Goal: Task Accomplishment & Management: Manage account settings

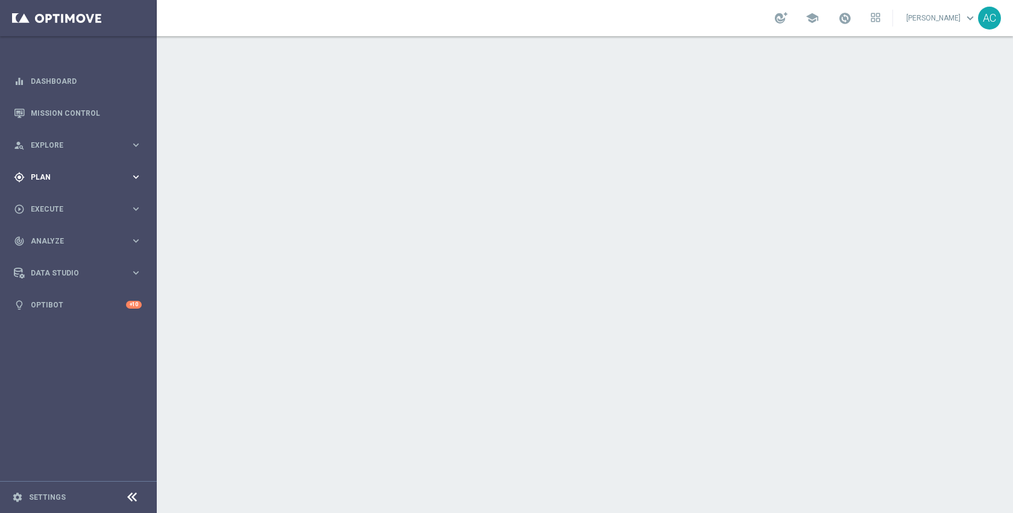
click at [73, 177] on span "Plan" at bounding box center [80, 177] width 99 height 7
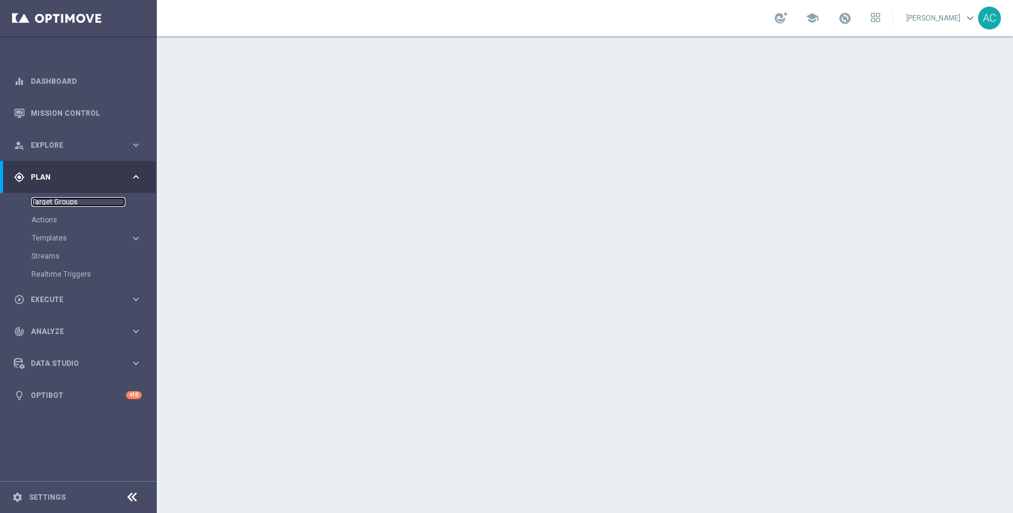
click at [69, 200] on link "Target Groups" at bounding box center [78, 202] width 94 height 10
click at [46, 222] on link "Actions" at bounding box center [78, 220] width 94 height 10
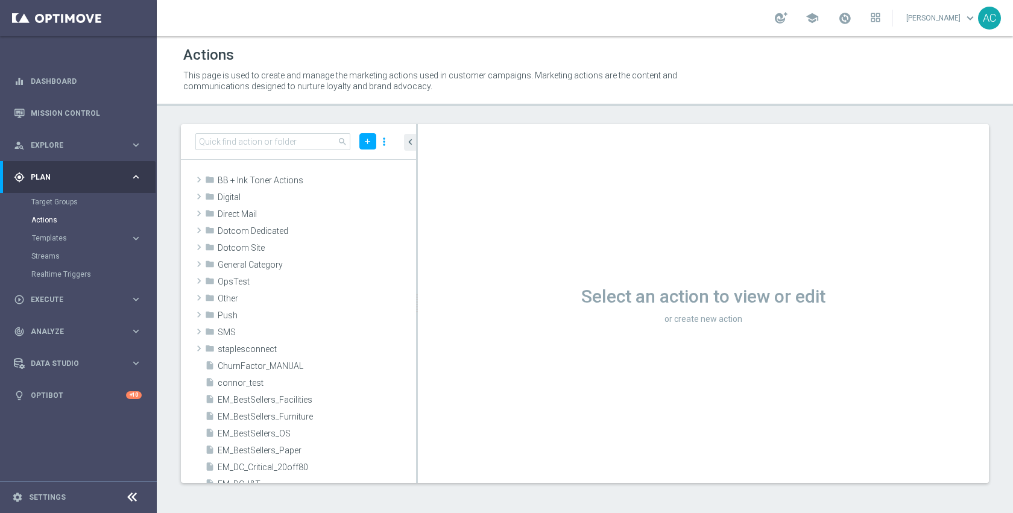
click at [68, 207] on div "Target Groups" at bounding box center [93, 202] width 124 height 18
click at [62, 203] on link "Target Groups" at bounding box center [78, 202] width 94 height 10
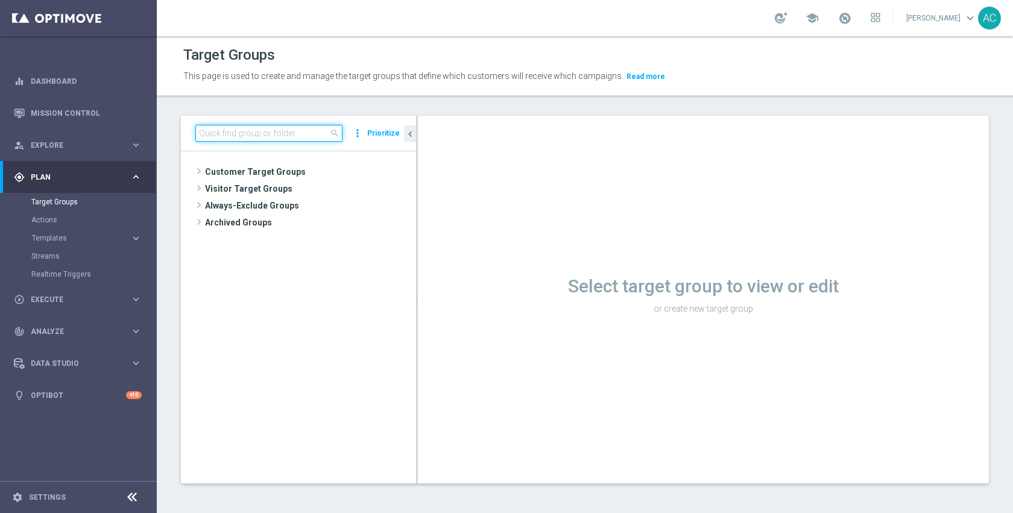
click at [303, 136] on input at bounding box center [268, 133] width 147 height 17
click at [292, 171] on span "Customer Target Groups" at bounding box center [296, 171] width 182 height 17
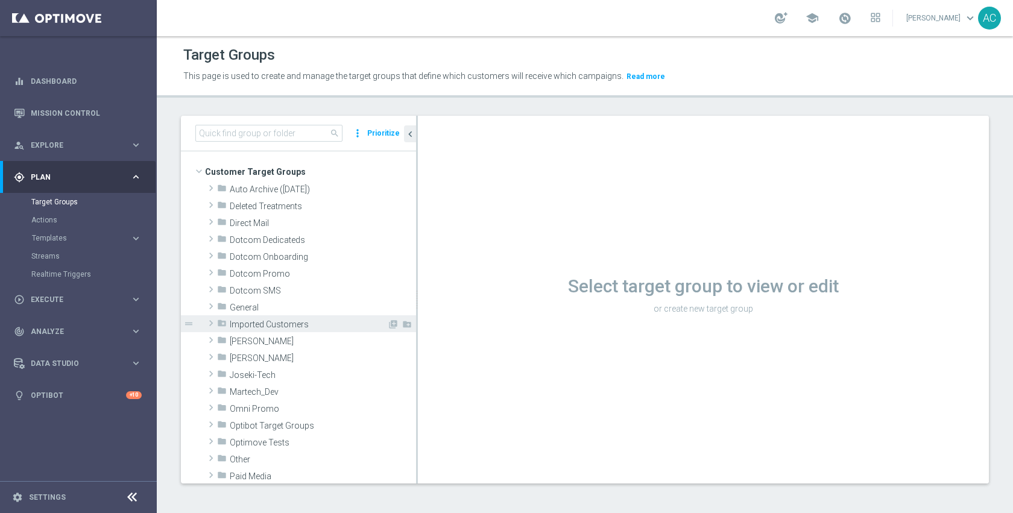
click at [283, 326] on span "Imported Customers" at bounding box center [295, 325] width 131 height 10
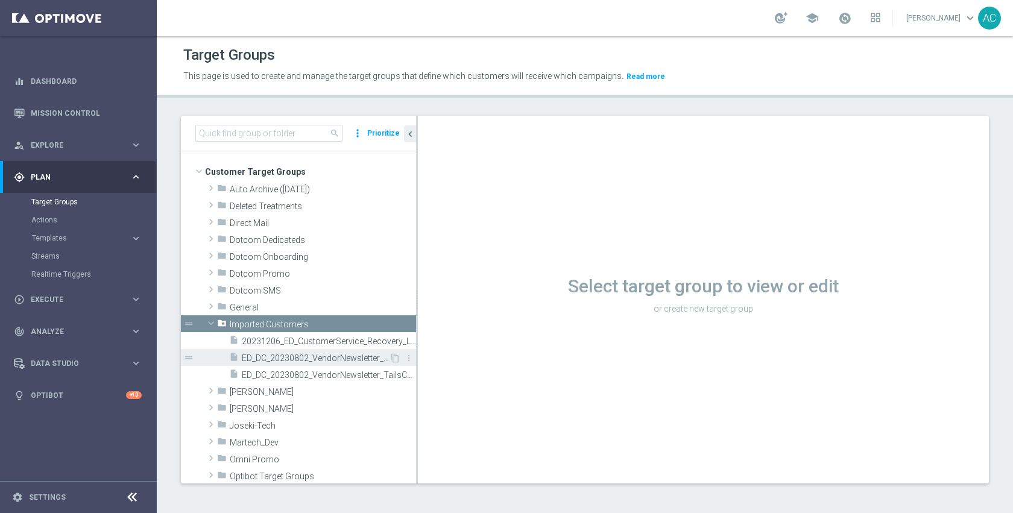
click at [292, 360] on span "ED_DC_20230802_VendorNewsletter_HeadsCustImport" at bounding box center [315, 358] width 147 height 10
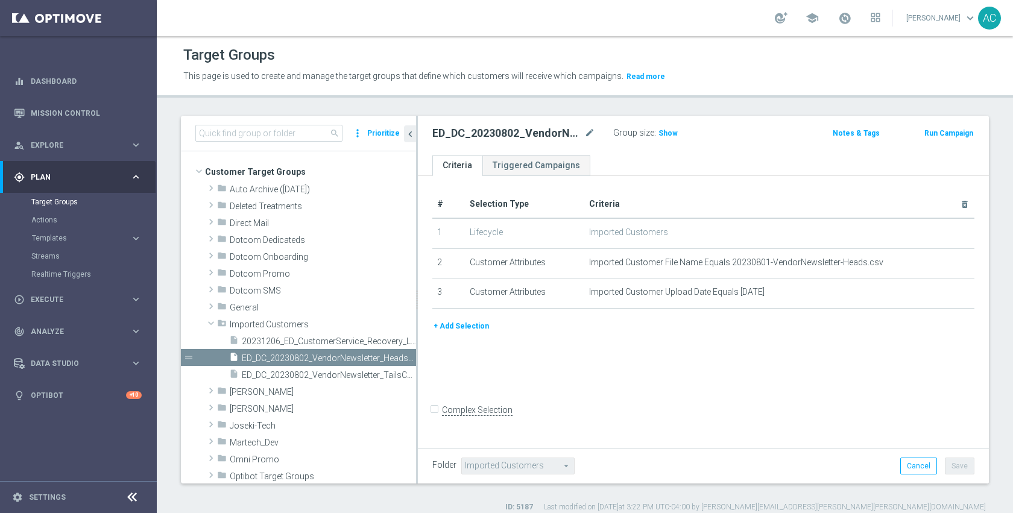
click at [462, 331] on button "+ Add Selection" at bounding box center [461, 326] width 58 height 13
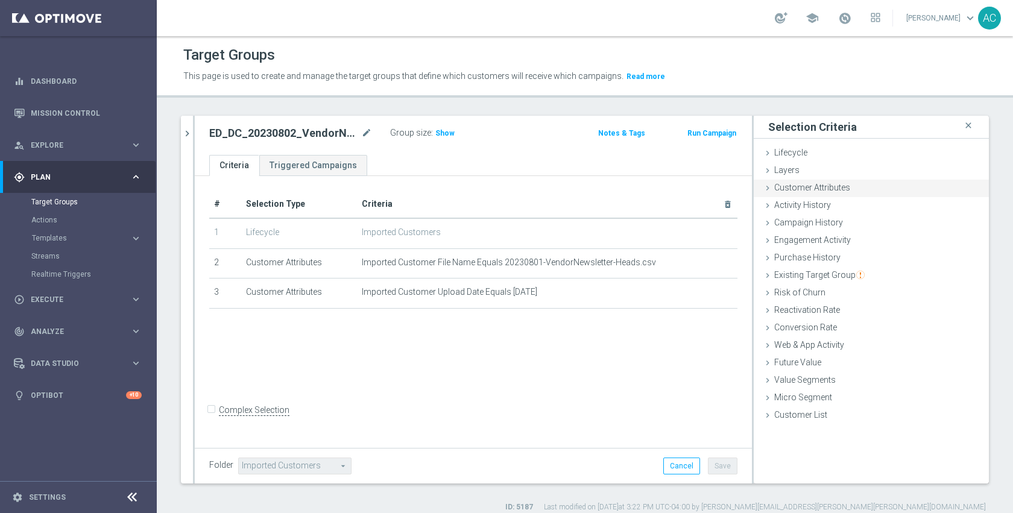
click at [856, 189] on div "Customer Attributes done" at bounding box center [871, 189] width 235 height 18
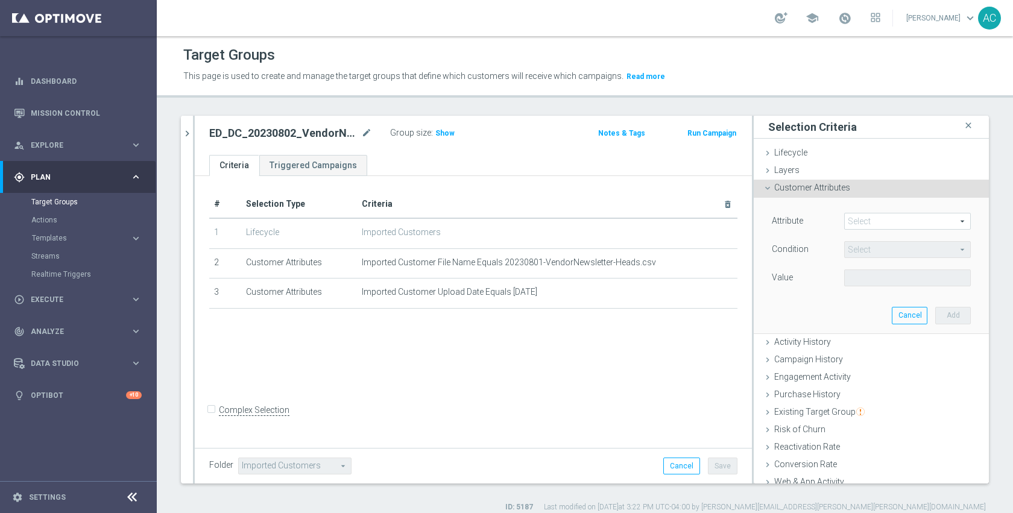
click at [871, 222] on span at bounding box center [907, 221] width 125 height 16
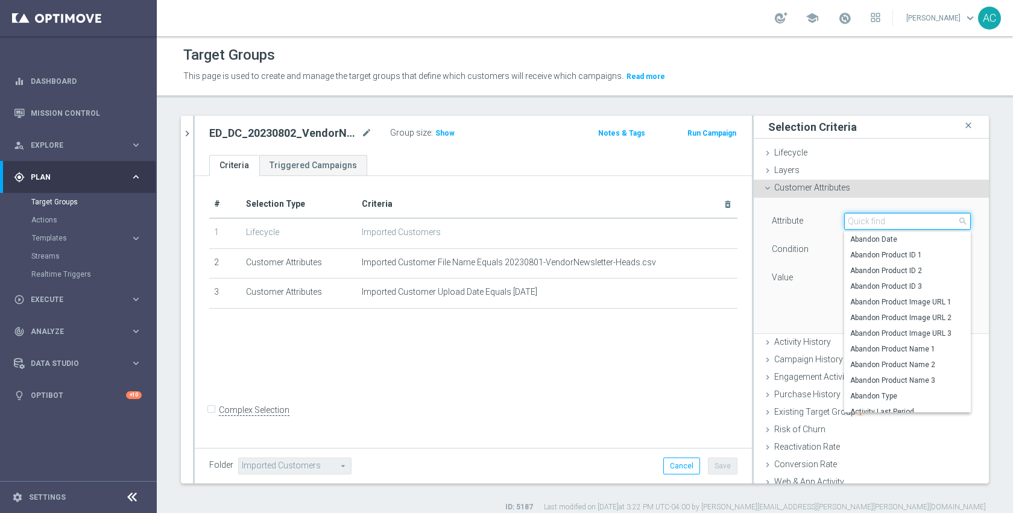
click at [871, 222] on input "search" at bounding box center [907, 221] width 127 height 17
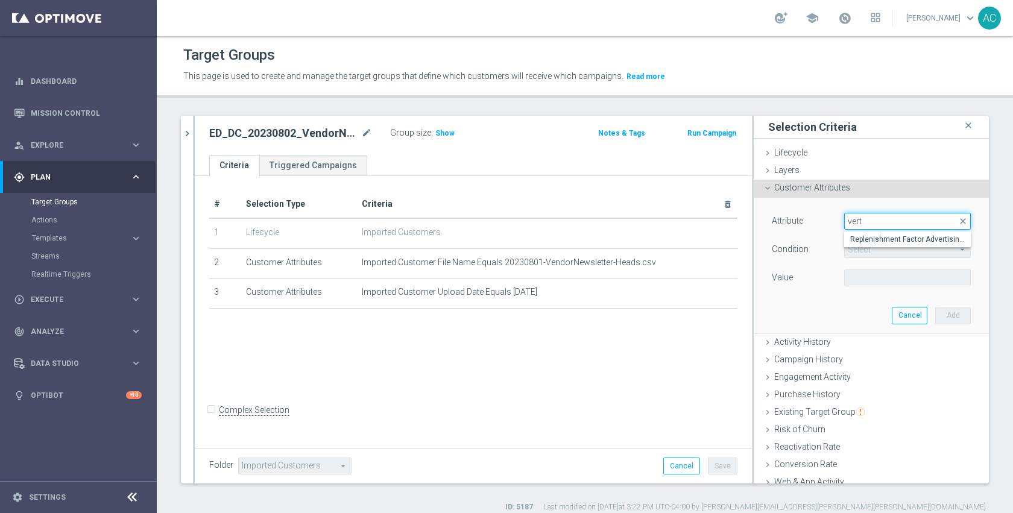
type input "verti"
click at [696, 51] on div "Target Groups" at bounding box center [584, 55] width 803 height 24
